Goal: Transaction & Acquisition: Purchase product/service

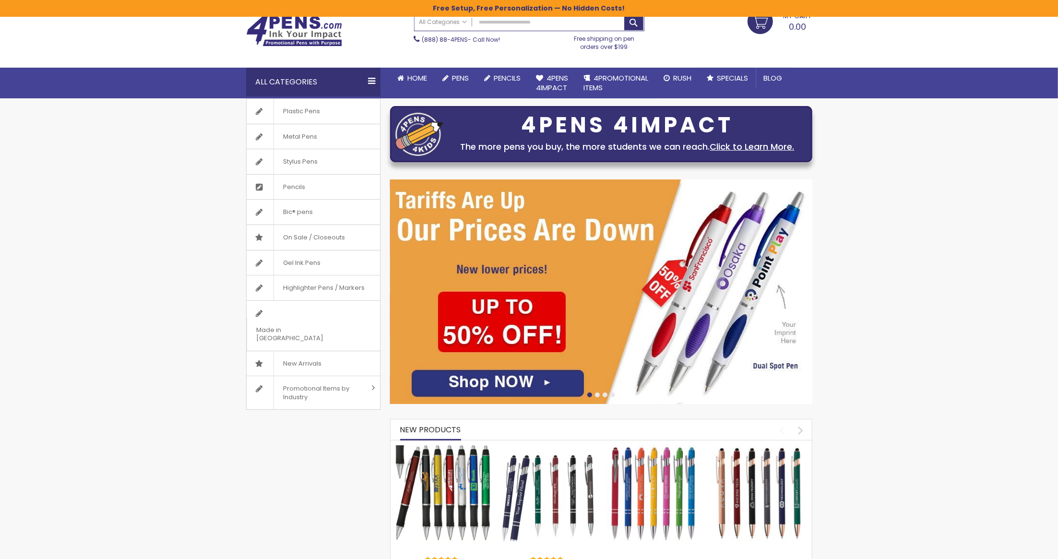
click at [560, 490] on img at bounding box center [549, 493] width 96 height 96
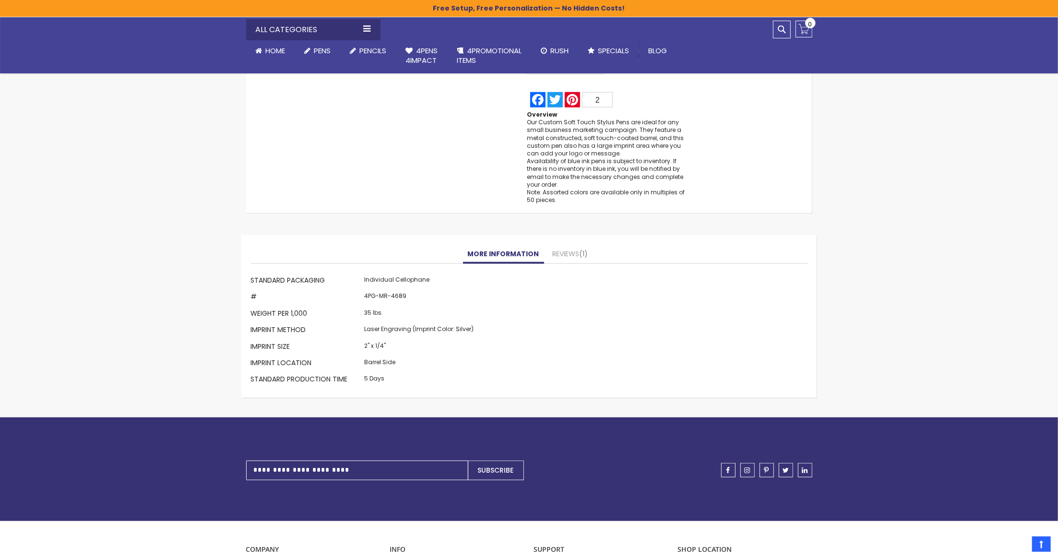
scroll to position [747, 0]
